Goal: Check status: Check status

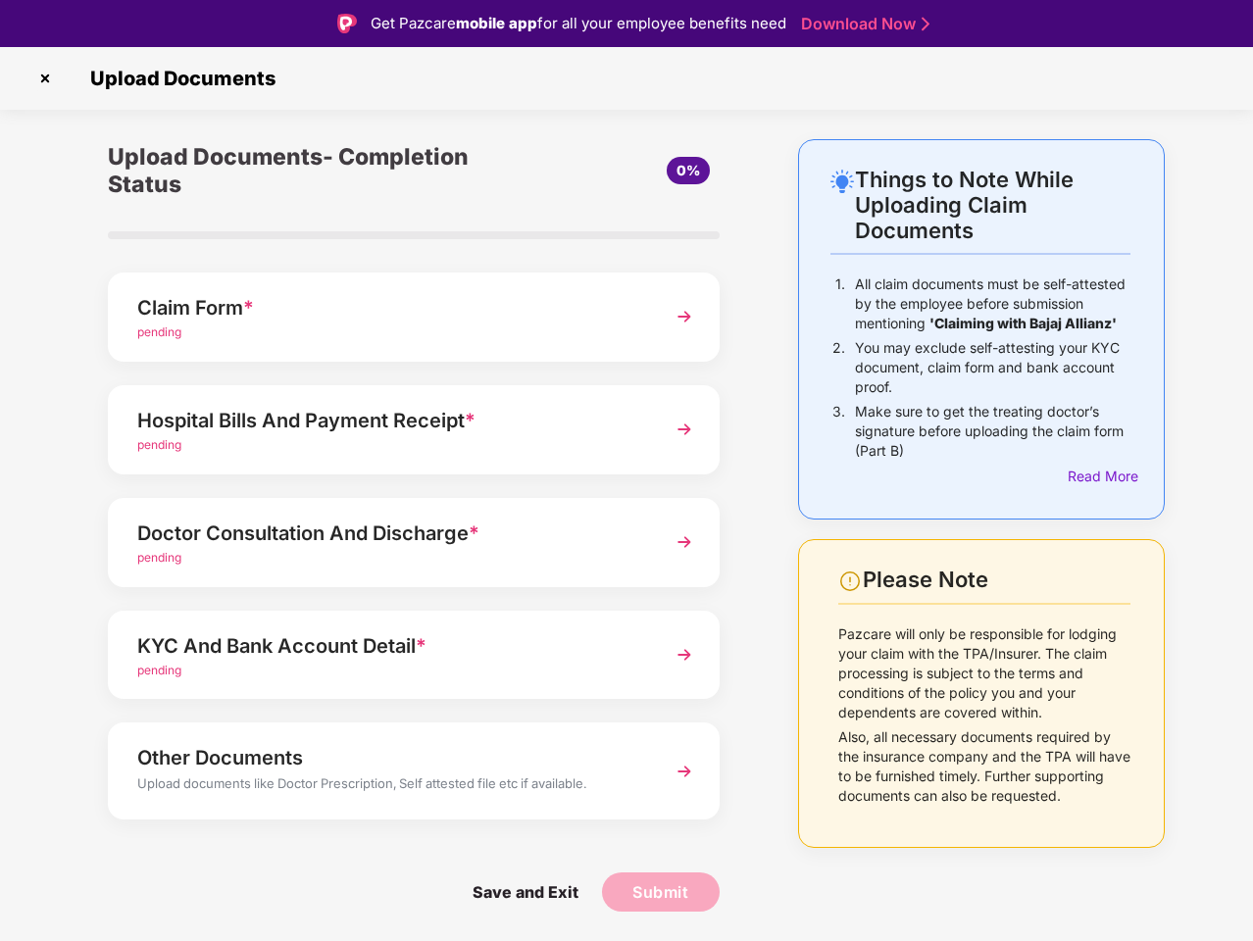
click at [45, 78] on img at bounding box center [44, 78] width 31 height 31
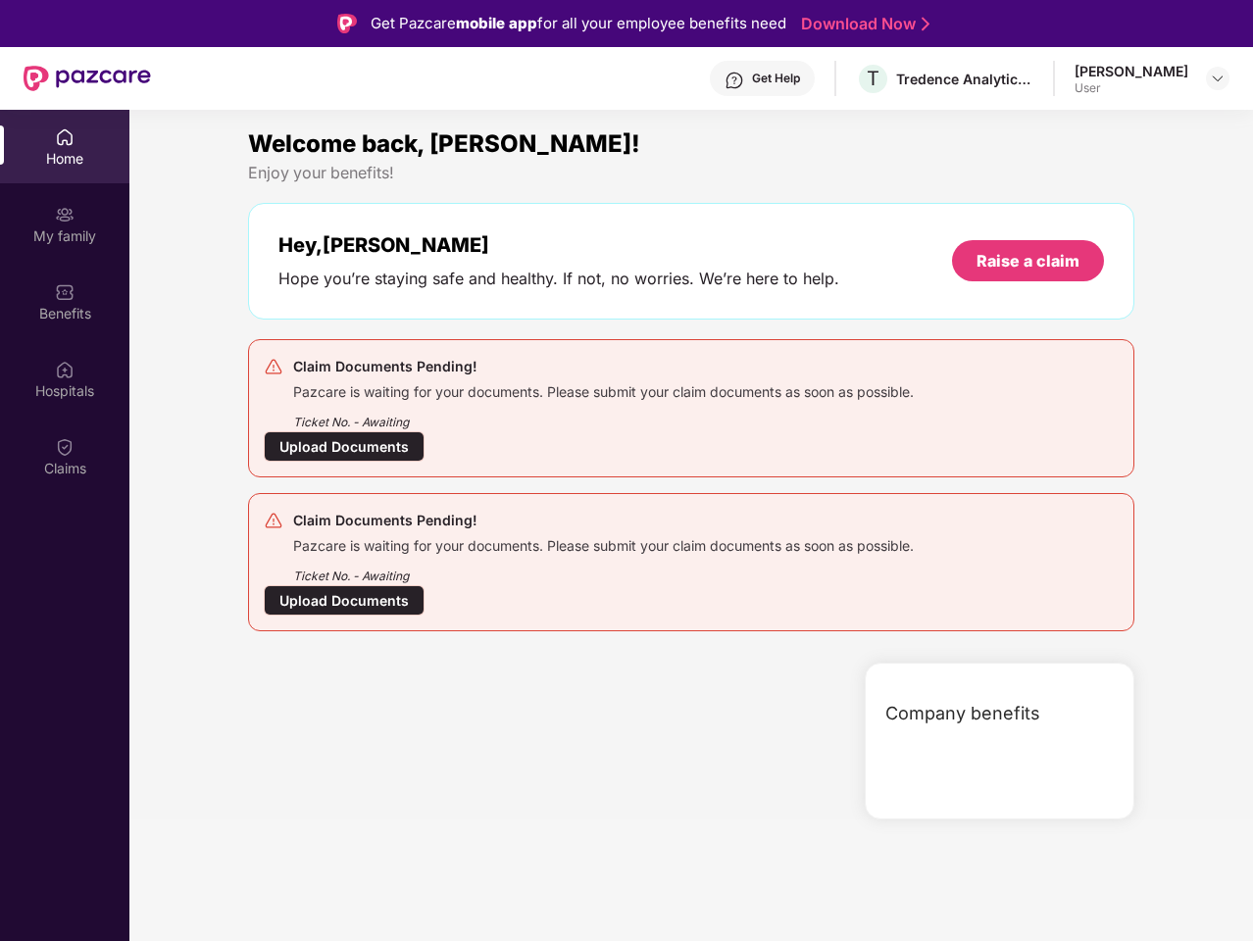
click at [1099, 663] on div "Company benefits" at bounding box center [999, 741] width 270 height 157
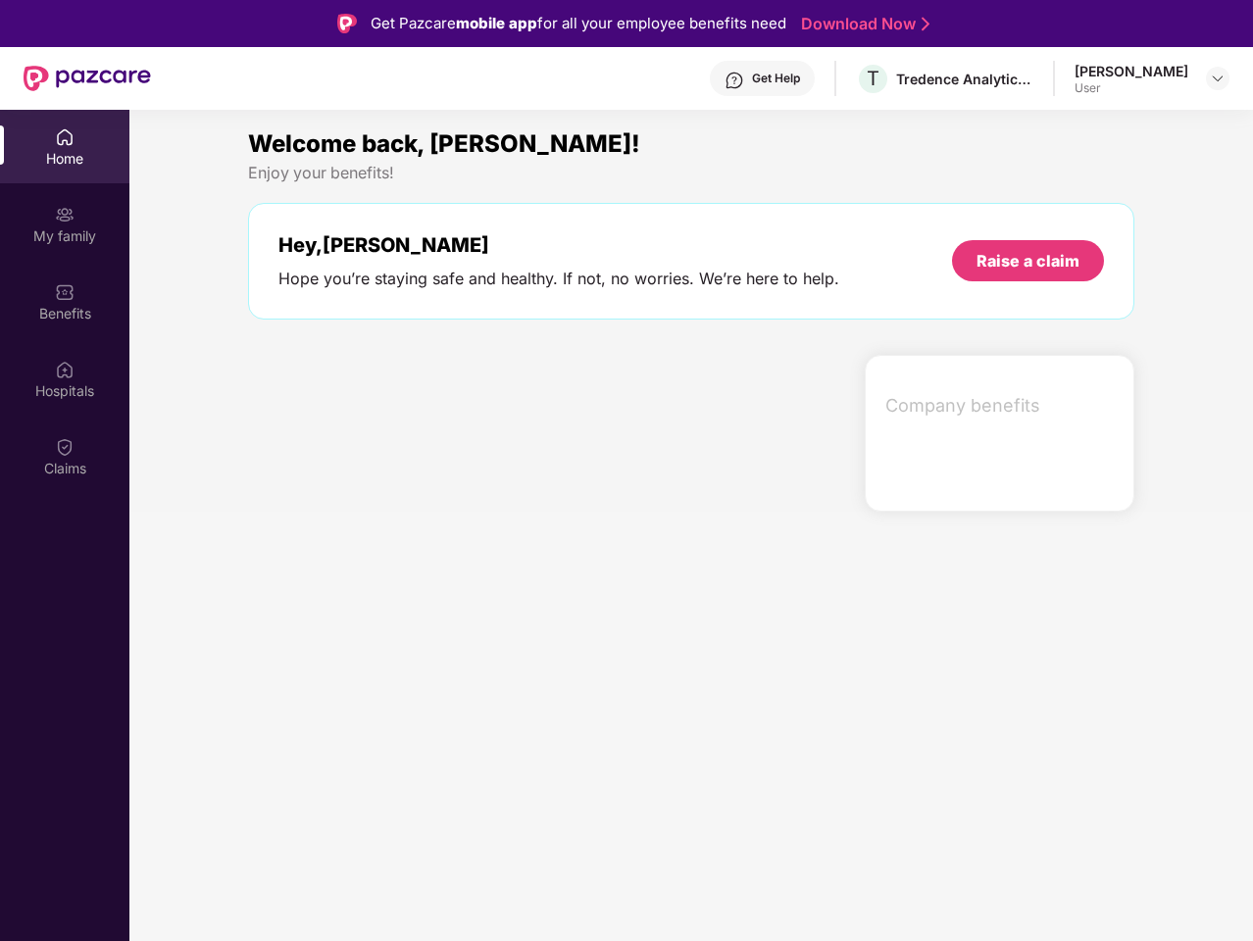
click at [414, 317] on div "Hey, Lohith Hope you’re staying safe and healthy. If not, no worries. We’re her…" at bounding box center [691, 261] width 886 height 117
click at [414, 429] on div at bounding box center [548, 433] width 616 height 157
click at [414, 542] on section "Welcome back, [PERSON_NAME]! Enjoy your benefits! Hey, [PERSON_NAME] Hope you’r…" at bounding box center [690, 580] width 1123 height 941
click at [414, 655] on section "Welcome back, [PERSON_NAME]! Enjoy your benefits! Hey, [PERSON_NAME] Hope you’r…" at bounding box center [690, 580] width 1123 height 941
click at [414, 770] on section "Welcome back, [PERSON_NAME]! Enjoy your benefits! Hey, [PERSON_NAME] Hope you’r…" at bounding box center [690, 580] width 1123 height 941
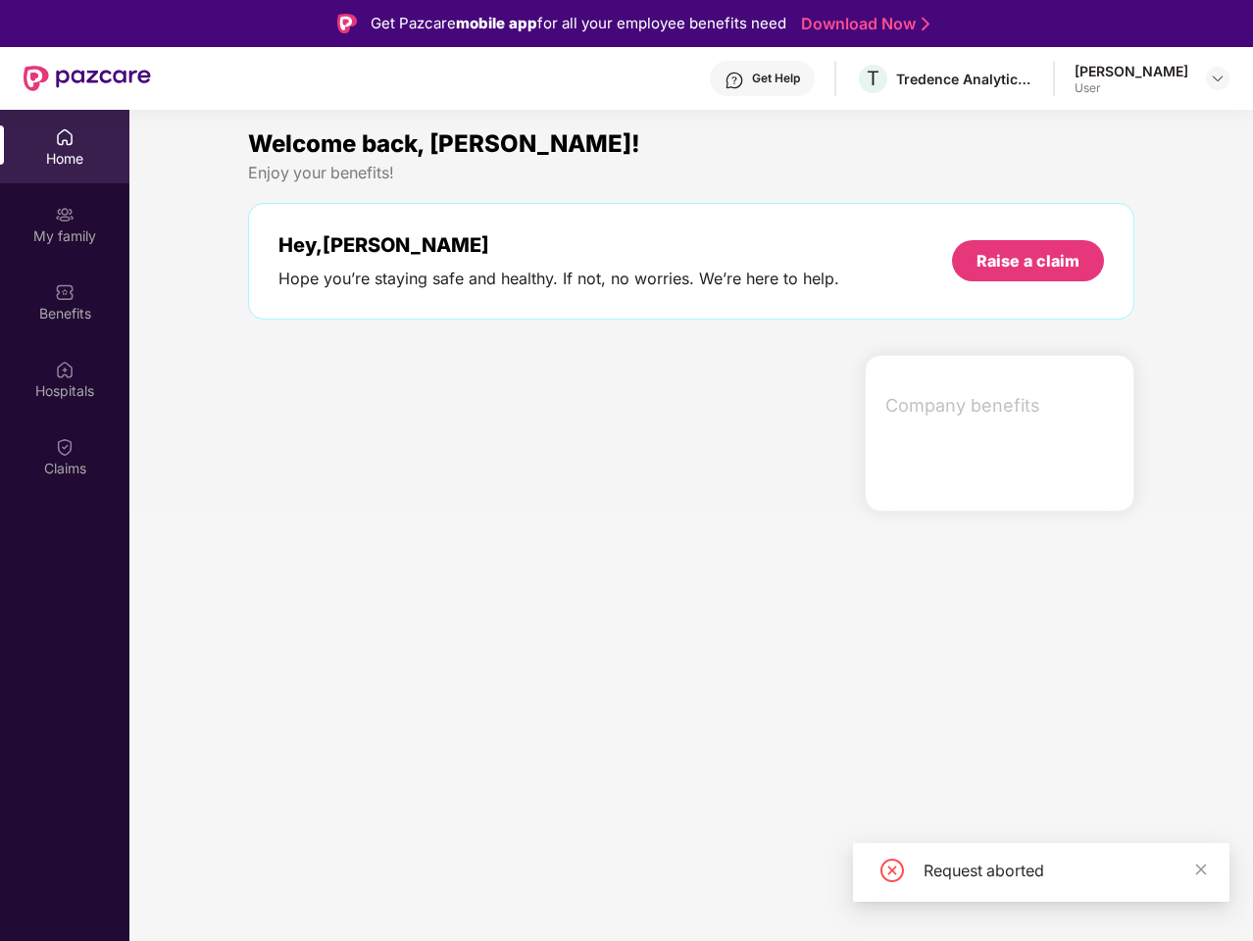
click at [524, 892] on section "Welcome back, [PERSON_NAME]! Enjoy your benefits! Hey, [PERSON_NAME] Hope you’r…" at bounding box center [690, 580] width 1123 height 941
click at [661, 892] on section "Welcome back, [PERSON_NAME]! Enjoy your benefits! Hey, [PERSON_NAME] Hope you’r…" at bounding box center [690, 580] width 1123 height 941
